Goal: Task Accomplishment & Management: Complete application form

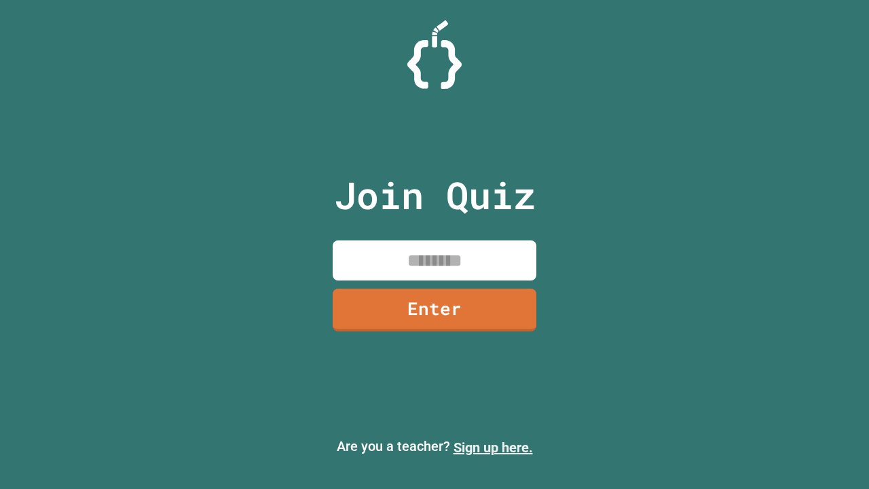
click at [493, 448] on link "Sign up here." at bounding box center [493, 447] width 79 height 16
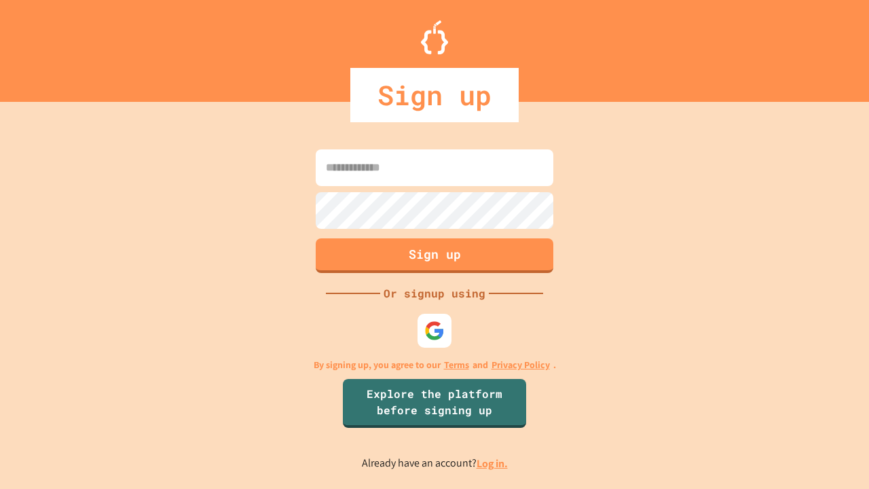
click at [493, 463] on link "Log in." at bounding box center [492, 463] width 31 height 14
